Goal: Task Accomplishment & Management: Use online tool/utility

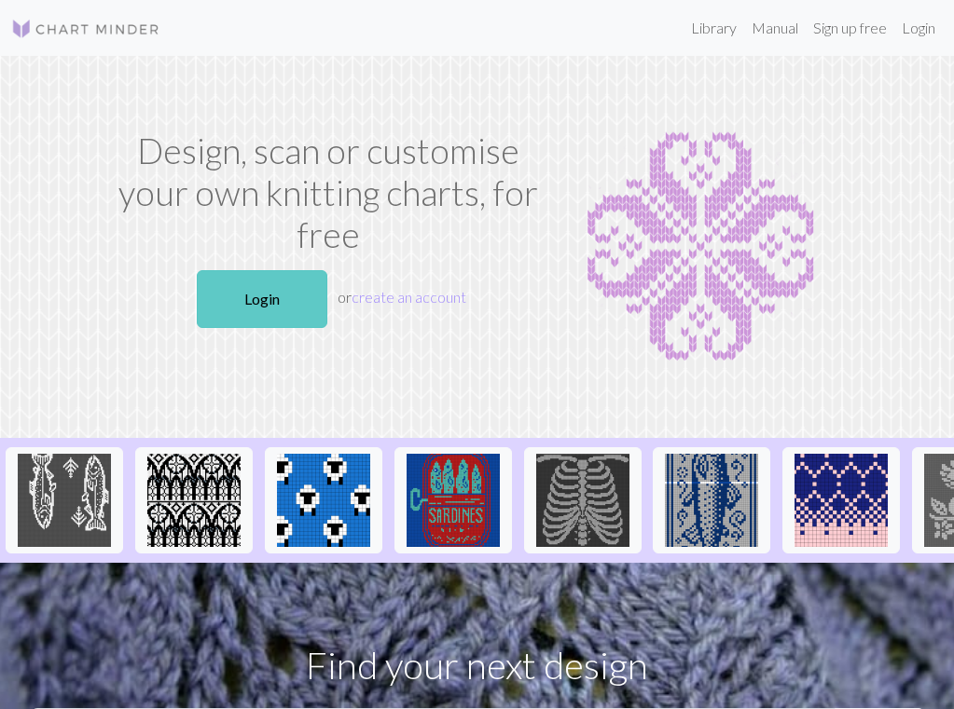
click at [273, 302] on link "Login" at bounding box center [262, 299] width 131 height 58
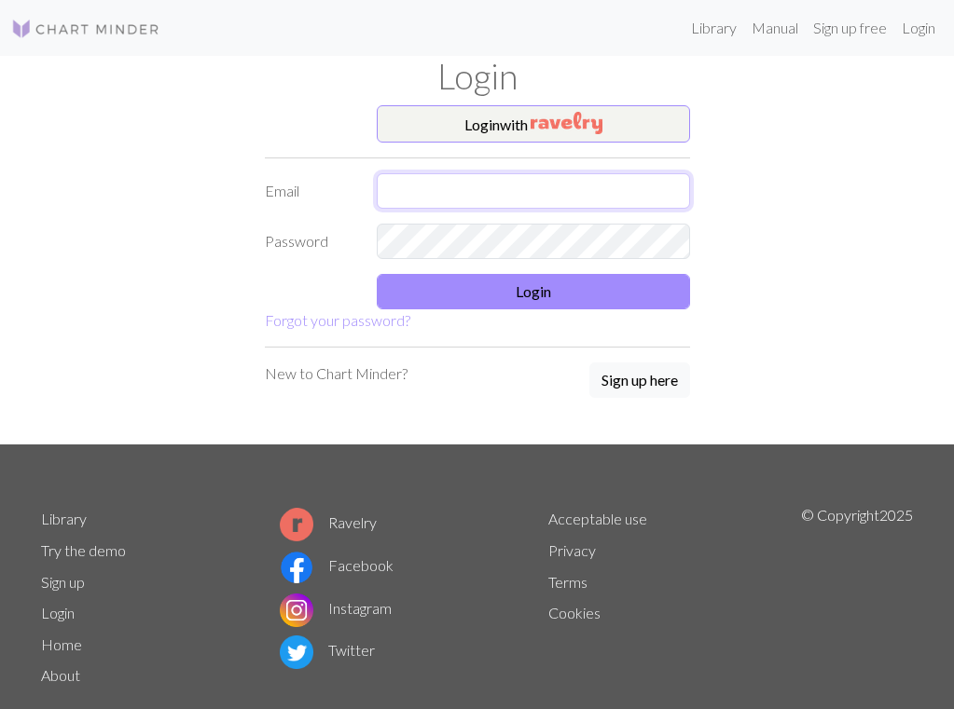
type input "[EMAIL_ADDRESS][DOMAIN_NAME]"
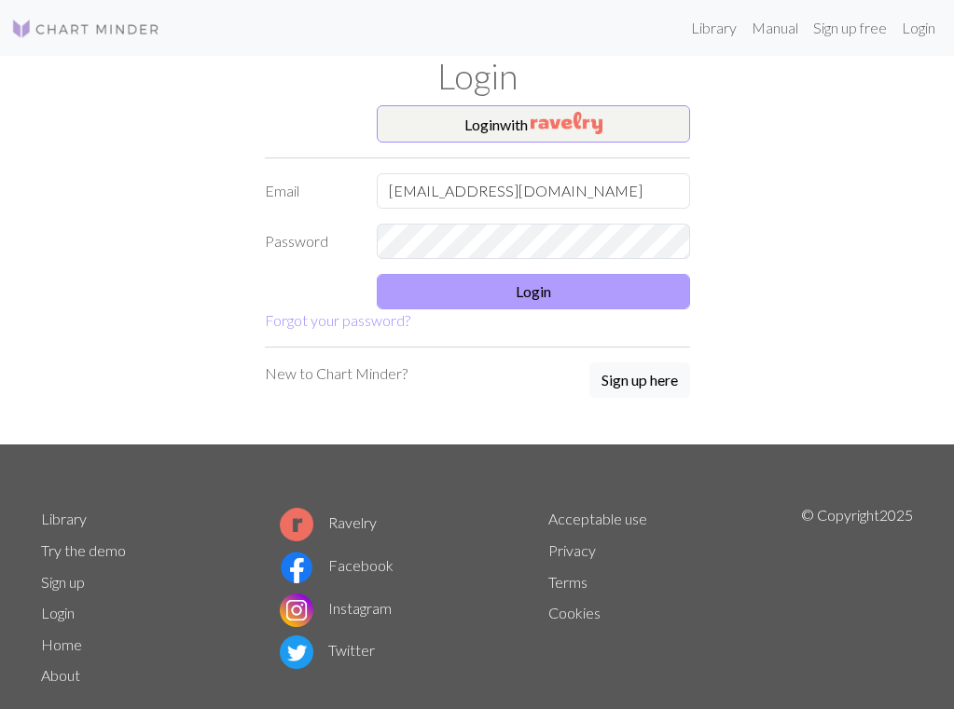
click at [526, 280] on button "Login" at bounding box center [533, 291] width 313 height 35
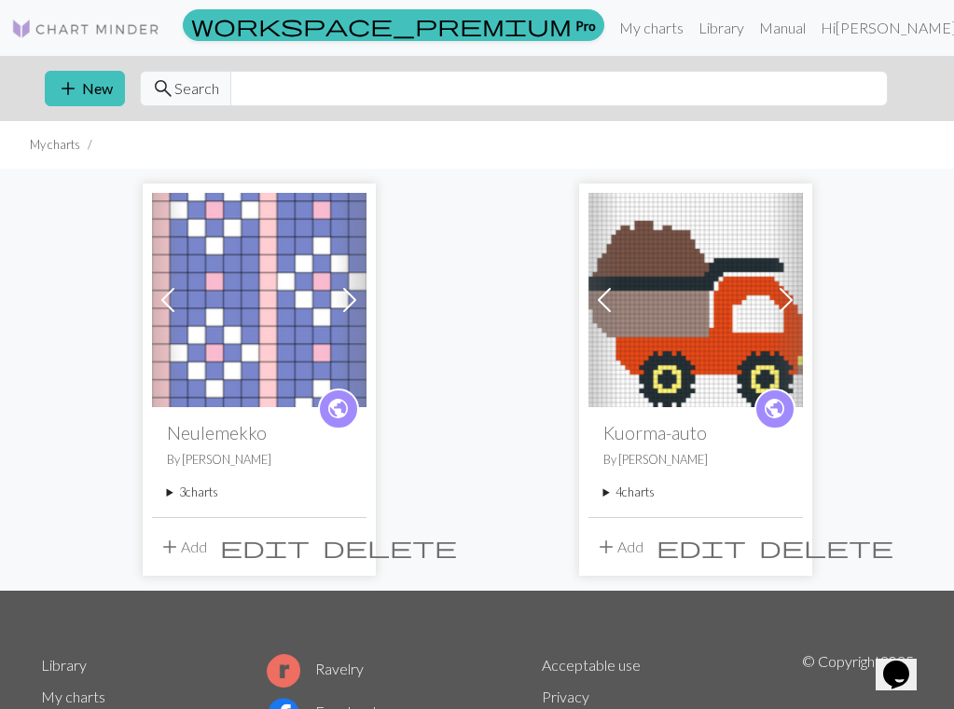
click at [199, 495] on summary "3 charts" at bounding box center [259, 493] width 185 height 18
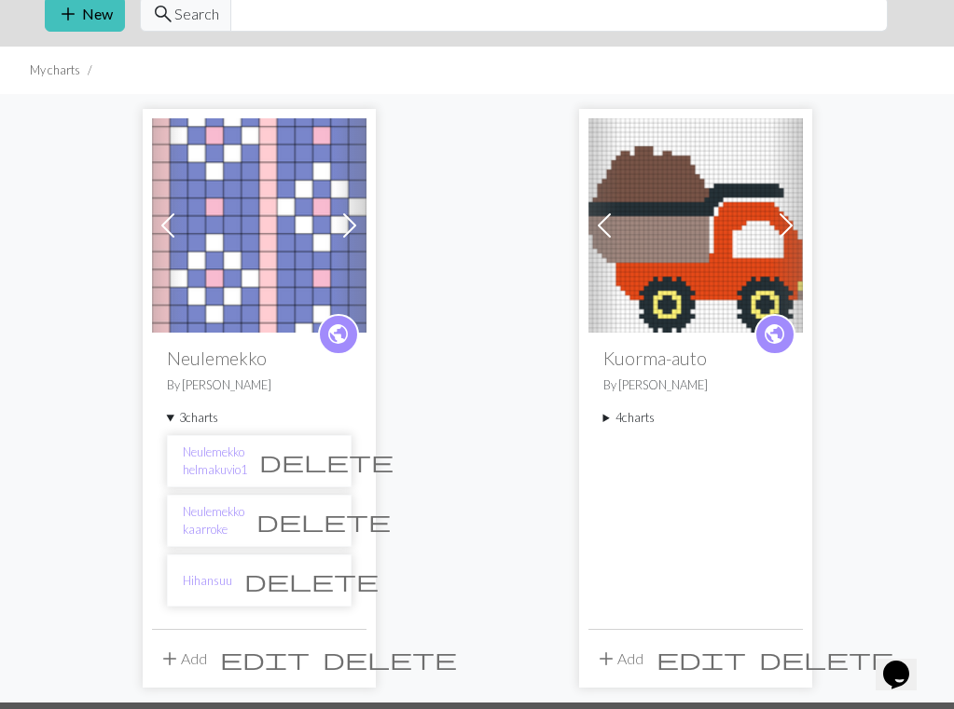
scroll to position [110, 0]
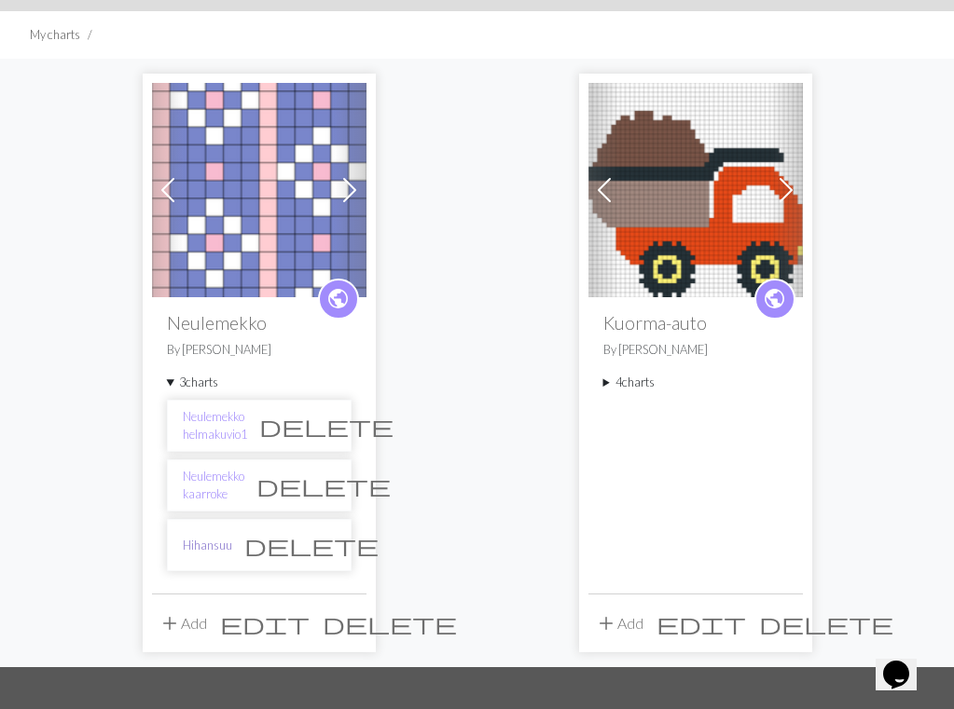
click at [216, 544] on link "Hihansuu" at bounding box center [207, 546] width 49 height 18
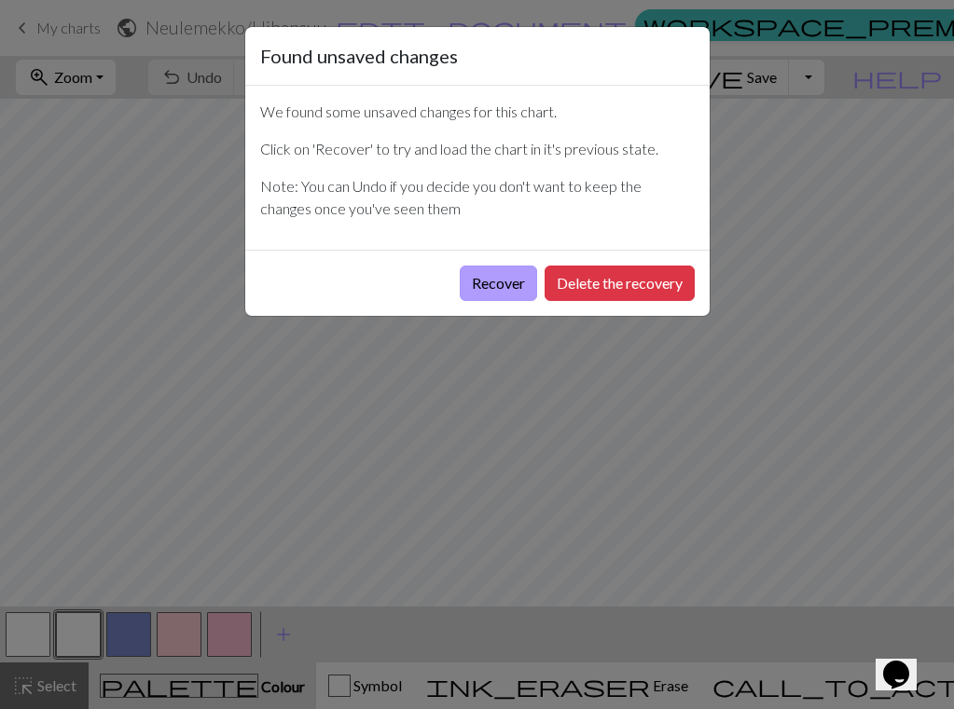
click at [472, 280] on button "Recover" at bounding box center [498, 283] width 77 height 35
